Goal: Task Accomplishment & Management: Use online tool/utility

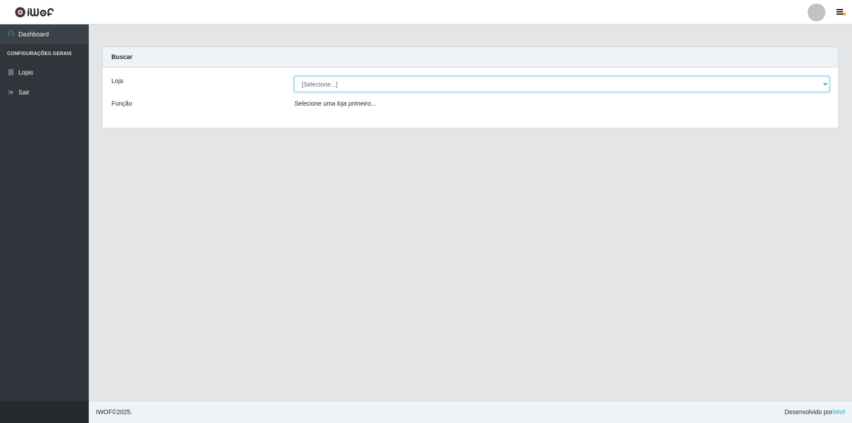
click at [434, 87] on select "[Selecione...] Atacado Vem - [STREET_ADDRESS]" at bounding box center [561, 84] width 535 height 16
select select "449"
click at [294, 76] on select "[Selecione...] Atacado Vem - [STREET_ADDRESS]" at bounding box center [561, 84] width 535 height 16
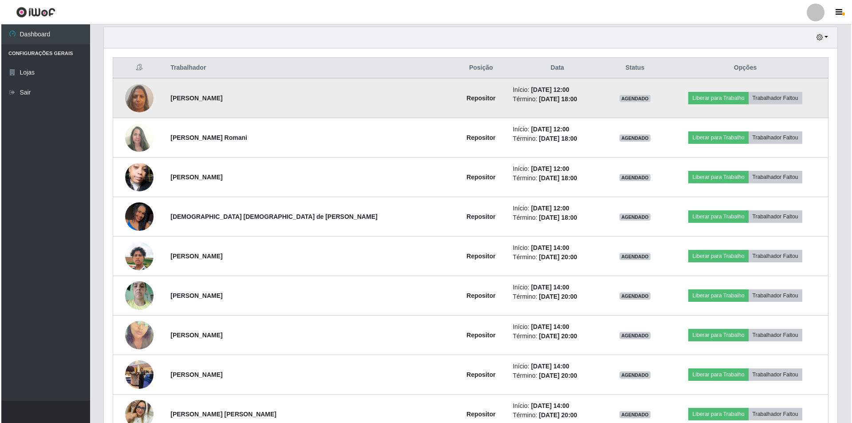
scroll to position [443420, 442871]
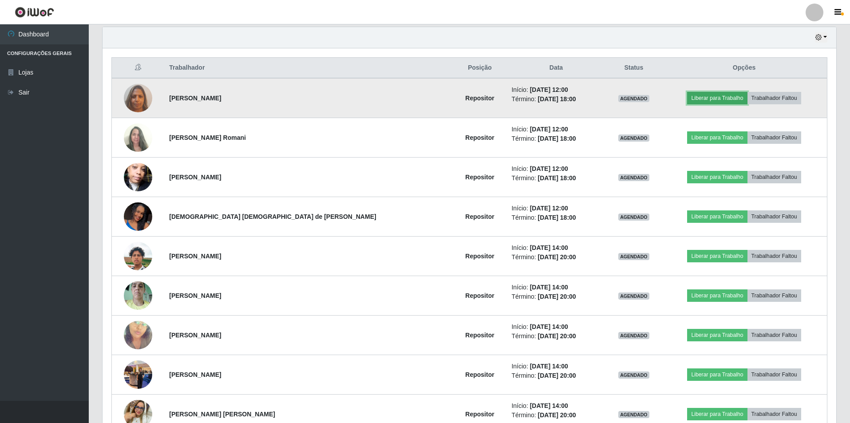
click at [702, 96] on button "Liberar para Trabalho" at bounding box center [717, 98] width 60 height 12
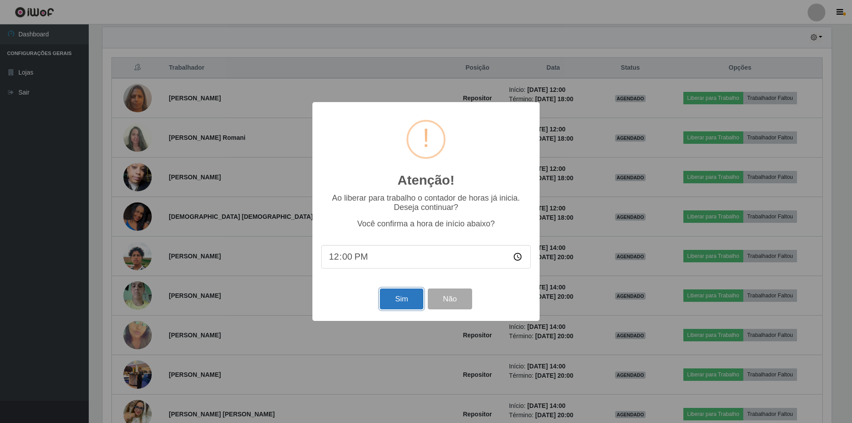
click at [399, 306] on button "Sim" at bounding box center [401, 298] width 43 height 21
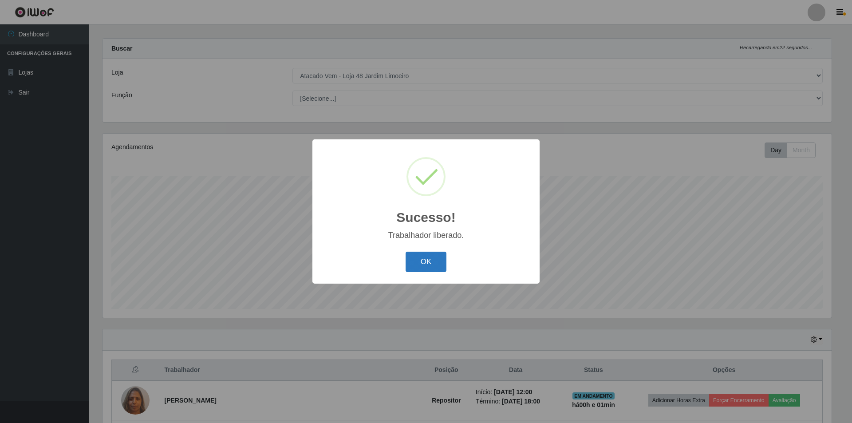
click at [428, 269] on button "OK" at bounding box center [425, 262] width 41 height 21
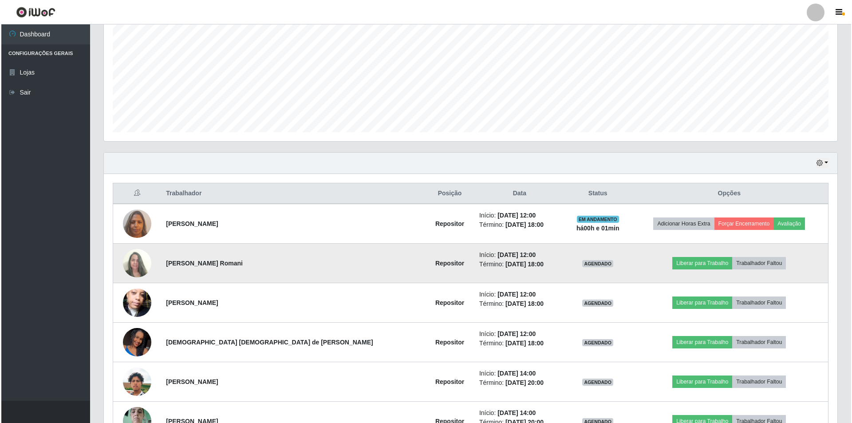
scroll to position [186, 0]
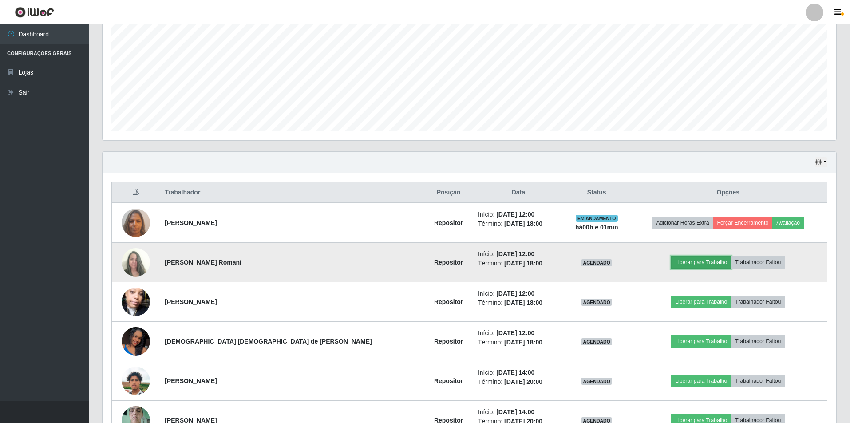
click at [688, 261] on button "Liberar para Trabalho" at bounding box center [701, 262] width 60 height 12
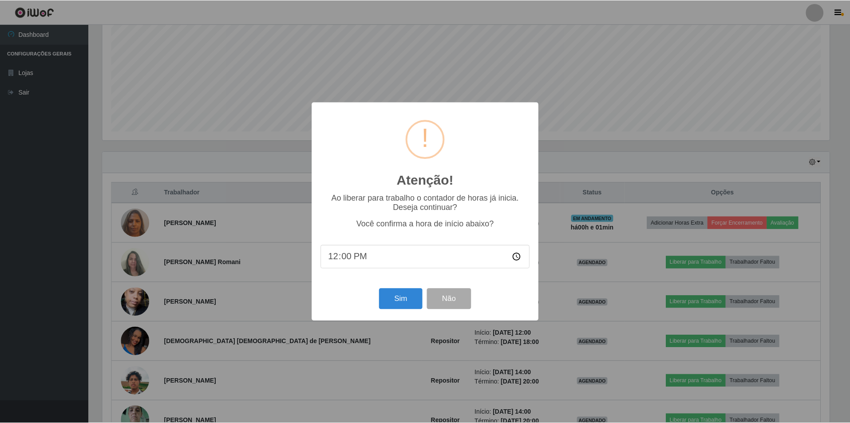
scroll to position [184, 729]
click at [400, 301] on button "Sim" at bounding box center [401, 298] width 43 height 21
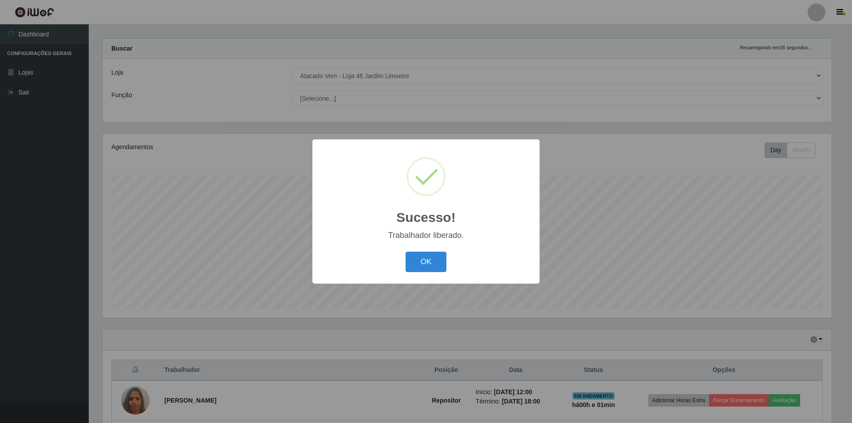
click at [418, 274] on div "OK Cancel" at bounding box center [425, 261] width 209 height 25
click at [419, 266] on button "OK" at bounding box center [425, 262] width 41 height 21
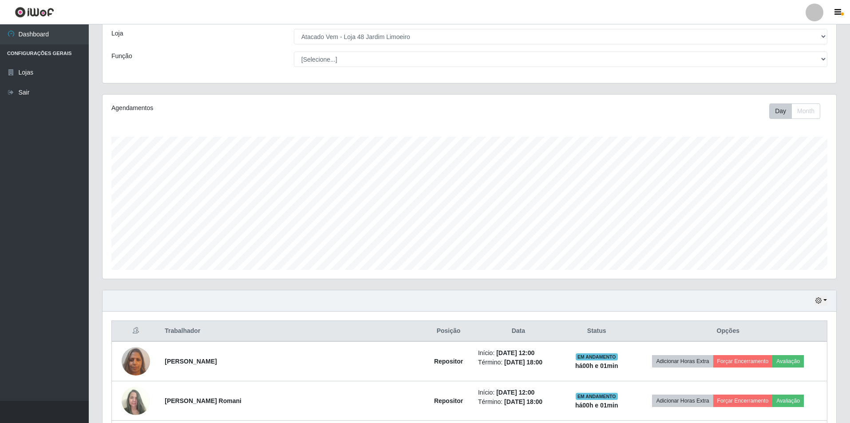
scroll to position [142, 0]
